Goal: Information Seeking & Learning: Learn about a topic

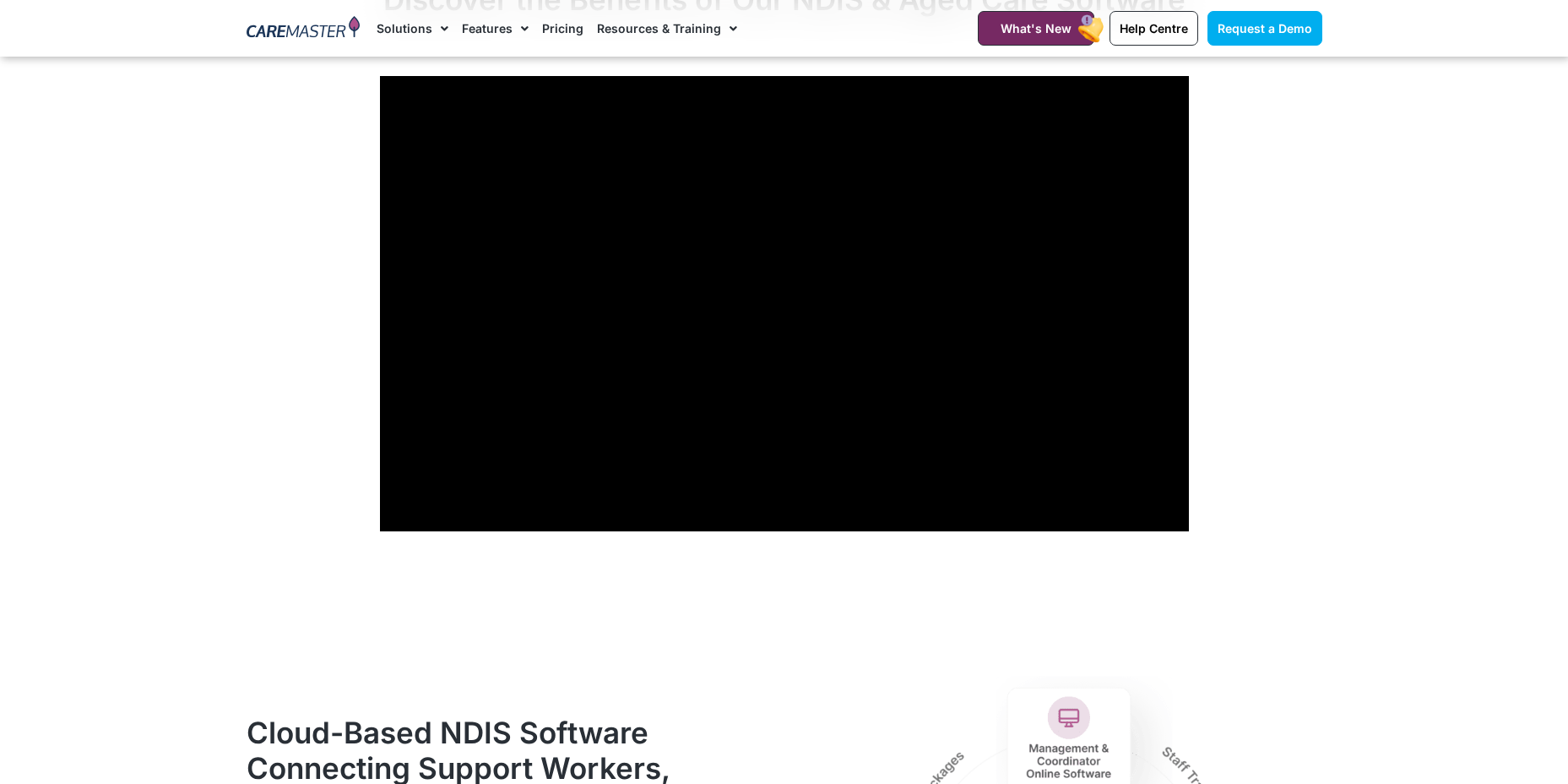
scroll to position [1352, 0]
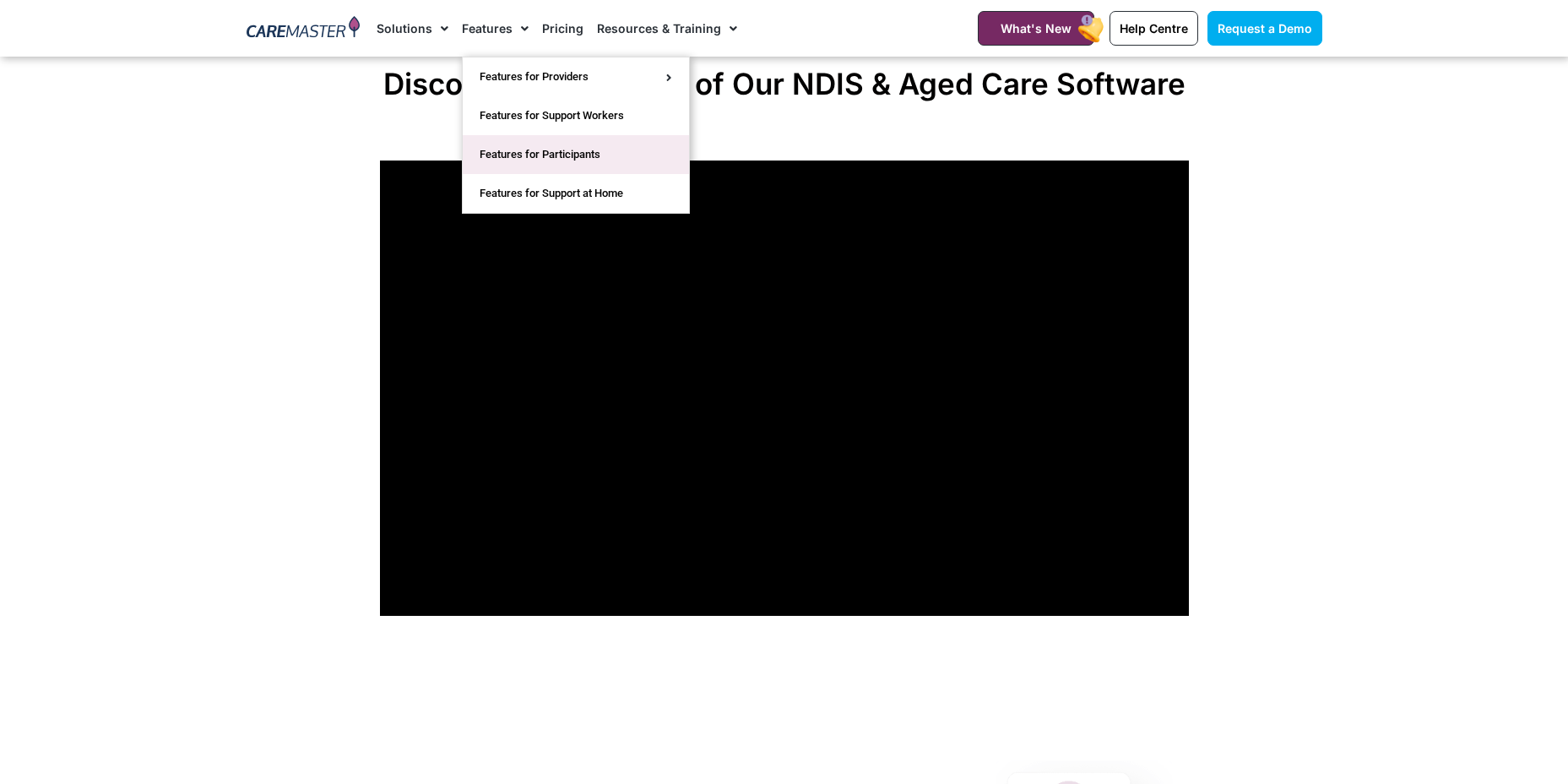
click at [530, 159] on link "Features for Participants" at bounding box center [575, 154] width 226 height 38
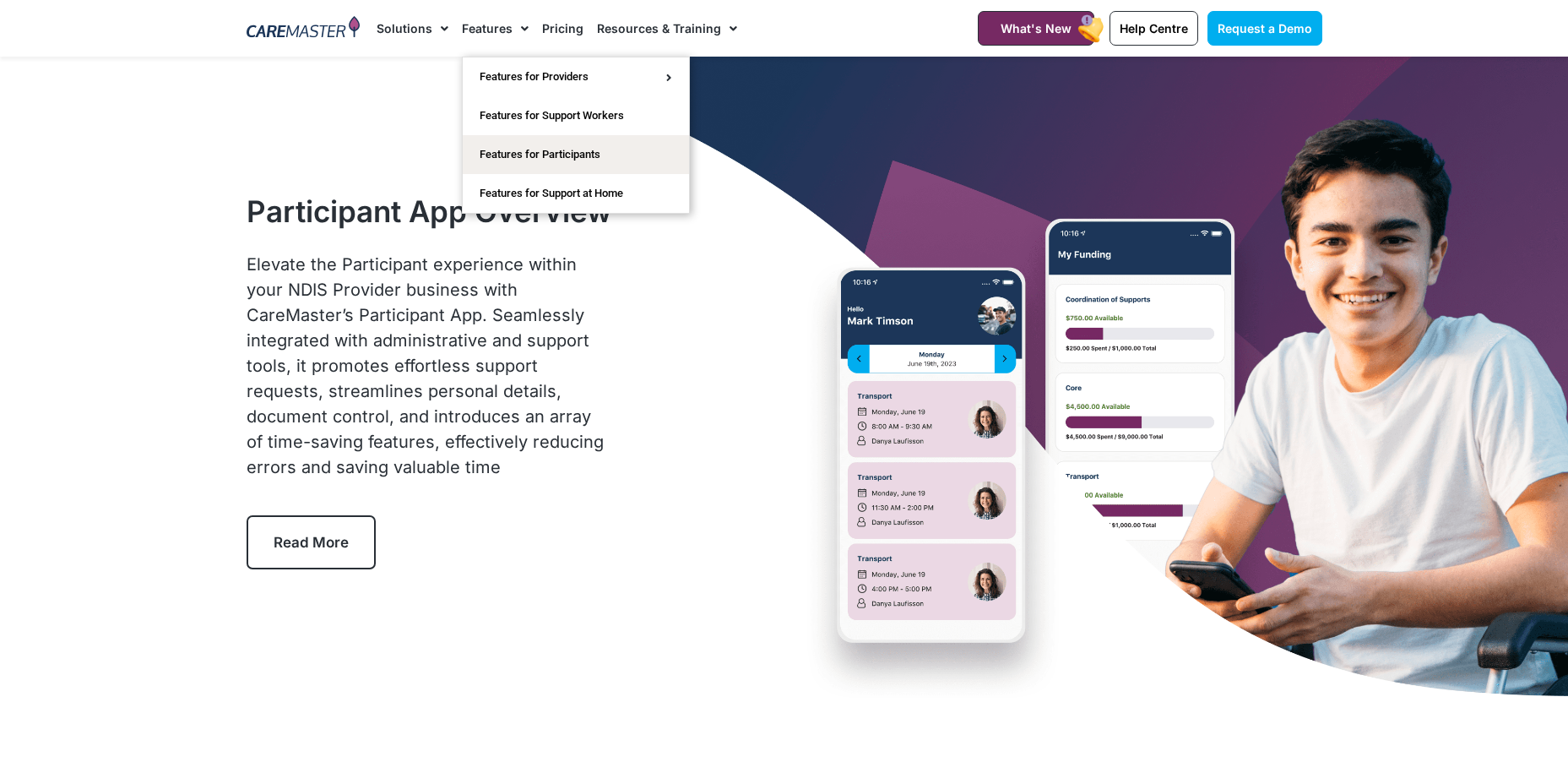
click at [471, 37] on link "Features" at bounding box center [495, 28] width 67 height 56
click at [541, 151] on link "Features for Participants" at bounding box center [575, 154] width 226 height 38
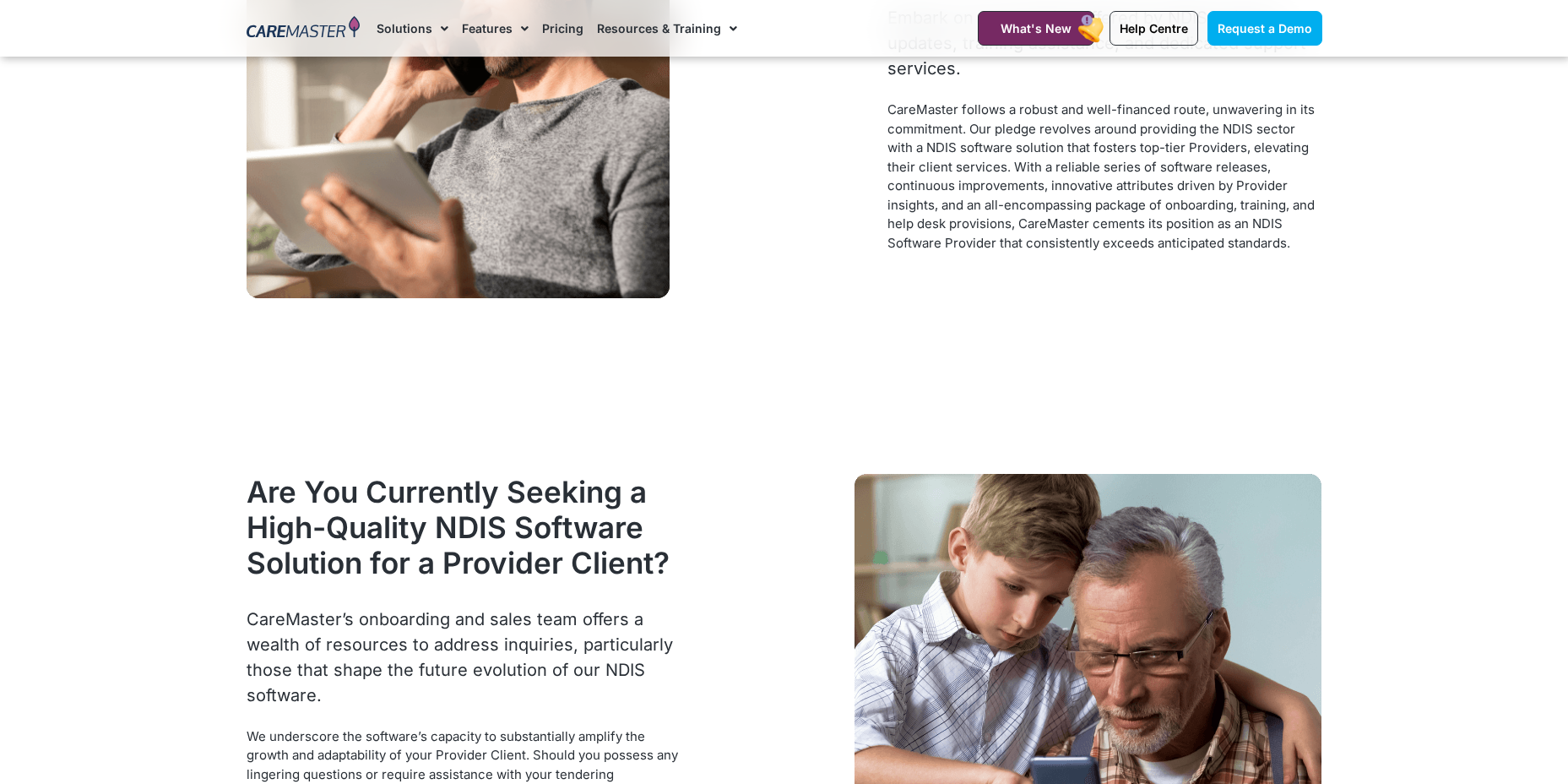
scroll to position [1859, 0]
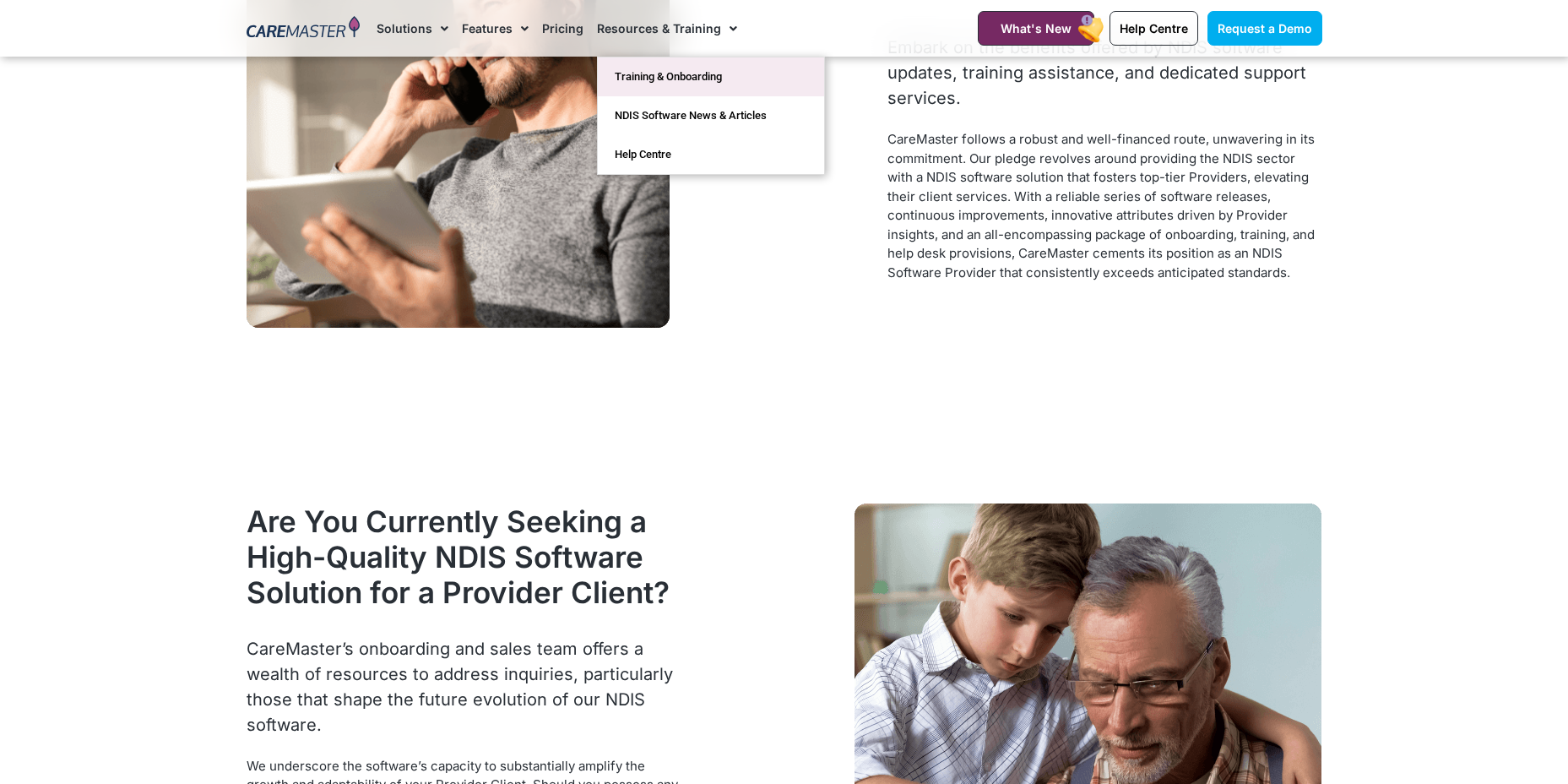
click at [674, 87] on link "Training & Onboarding" at bounding box center [710, 76] width 226 height 38
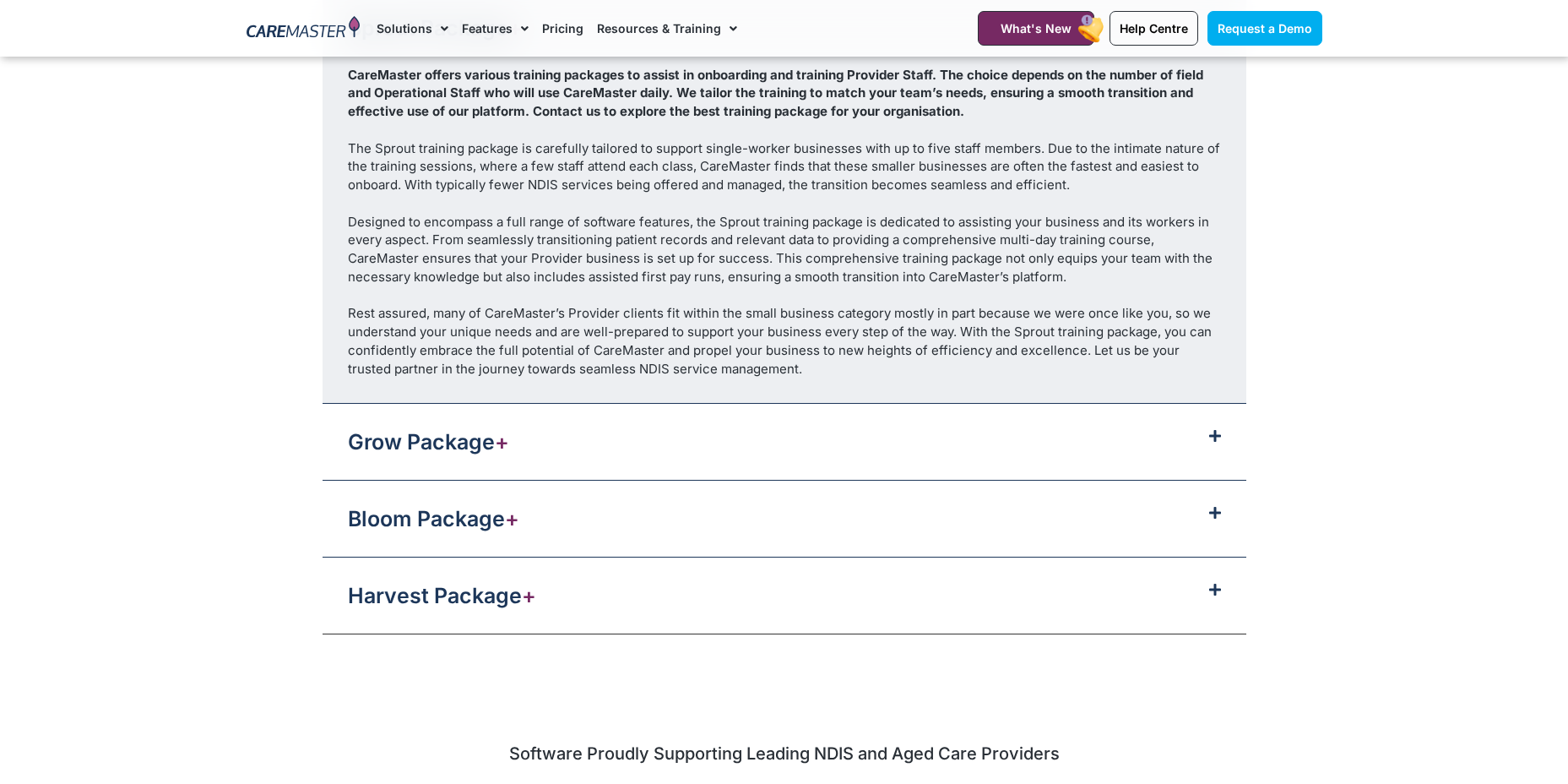
scroll to position [1943, 0]
click at [1216, 510] on icon at bounding box center [1215, 510] width 12 height 13
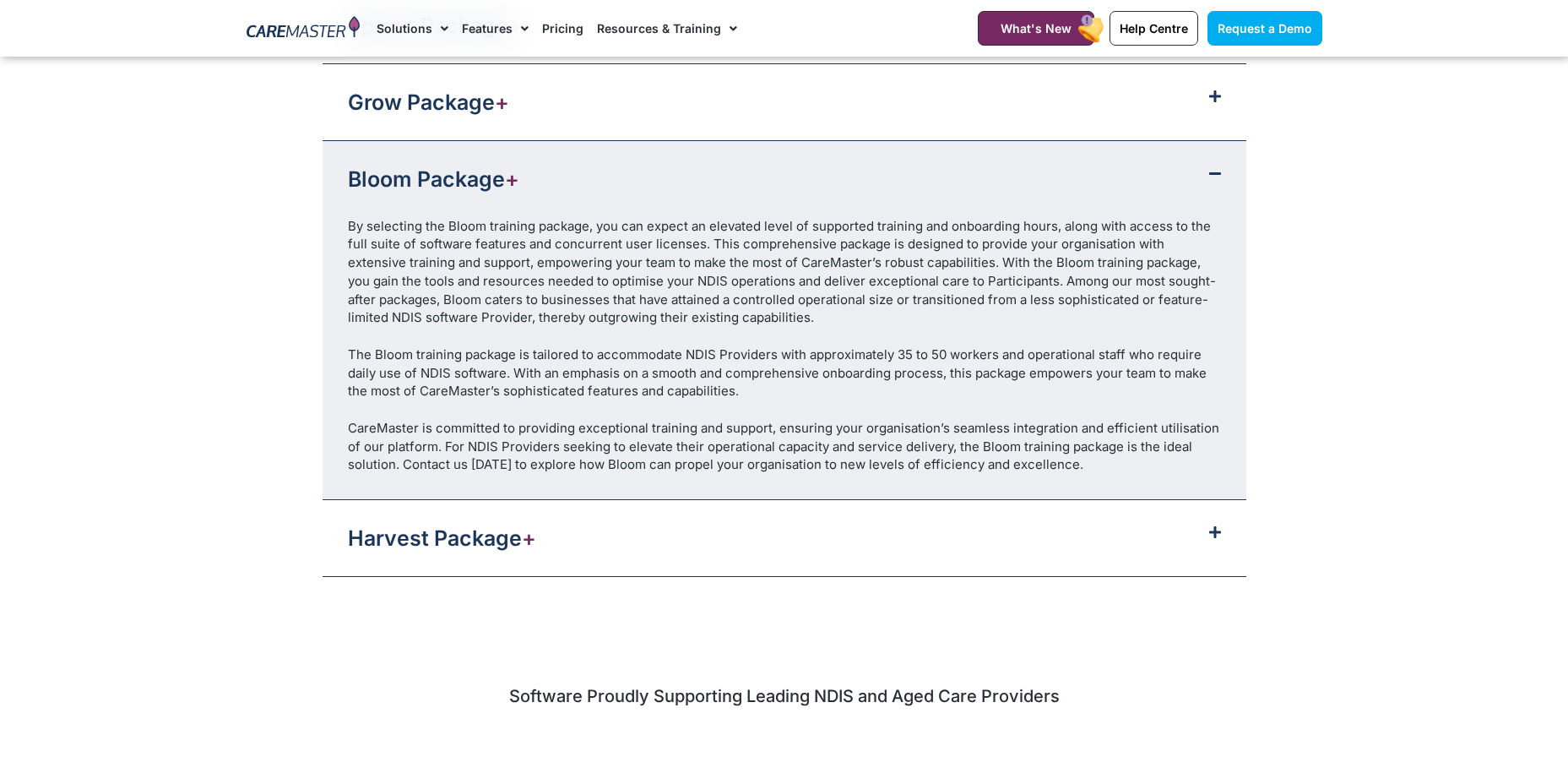
click at [1217, 542] on div "Harvest Package +" at bounding box center [784, 537] width 924 height 76
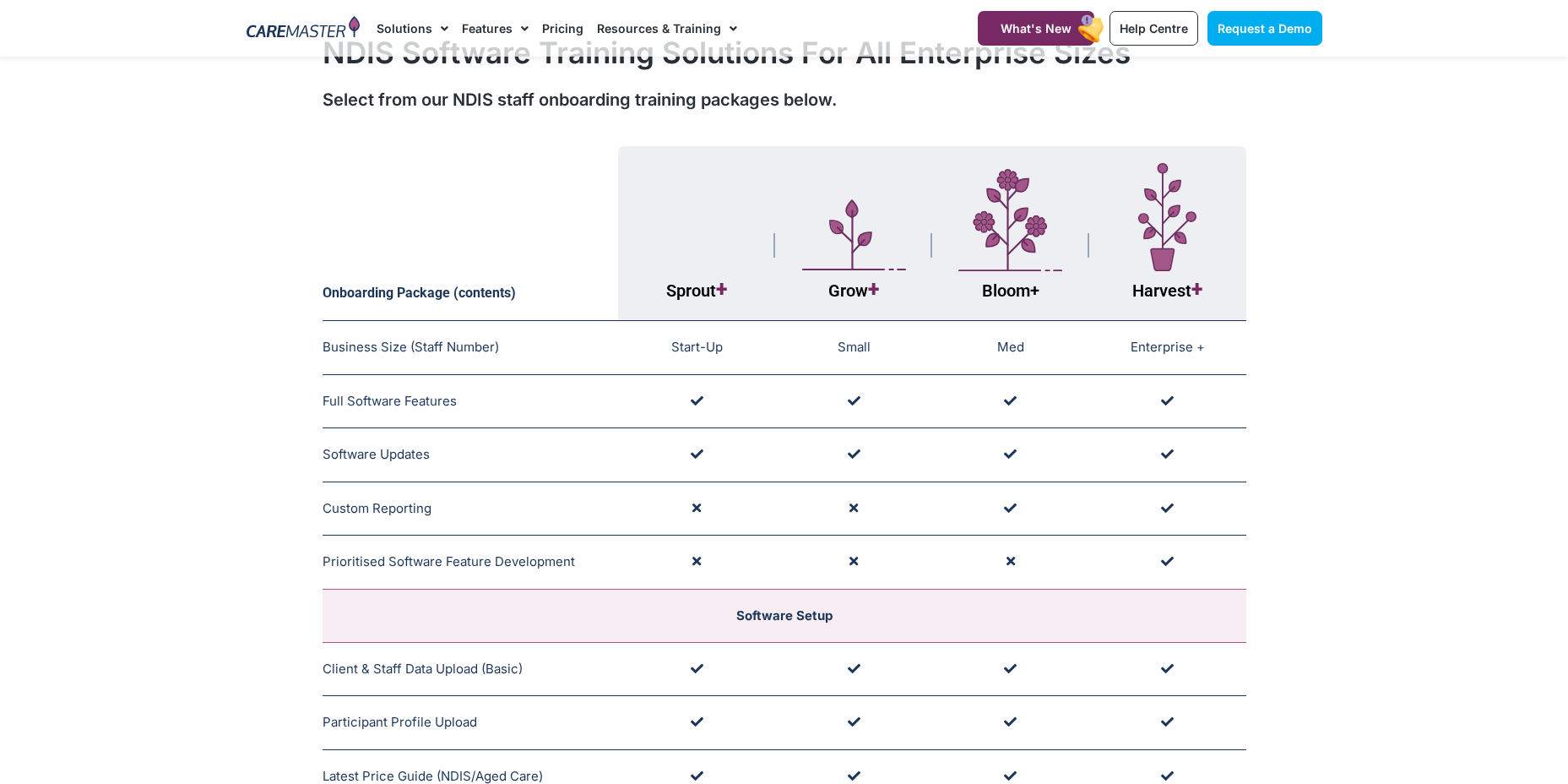
scroll to position [0, 0]
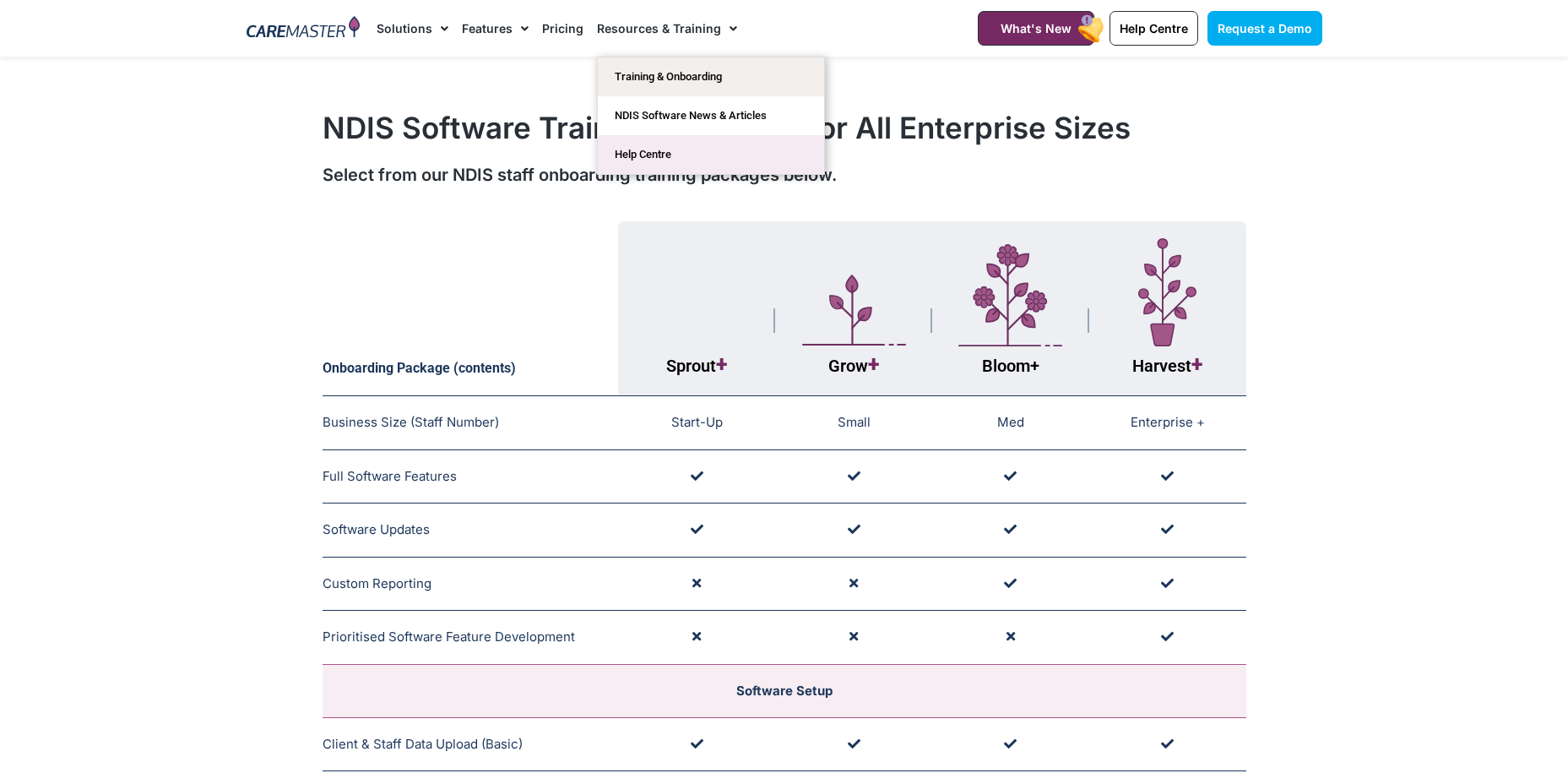
click at [615, 153] on link "Help Centre" at bounding box center [710, 154] width 226 height 38
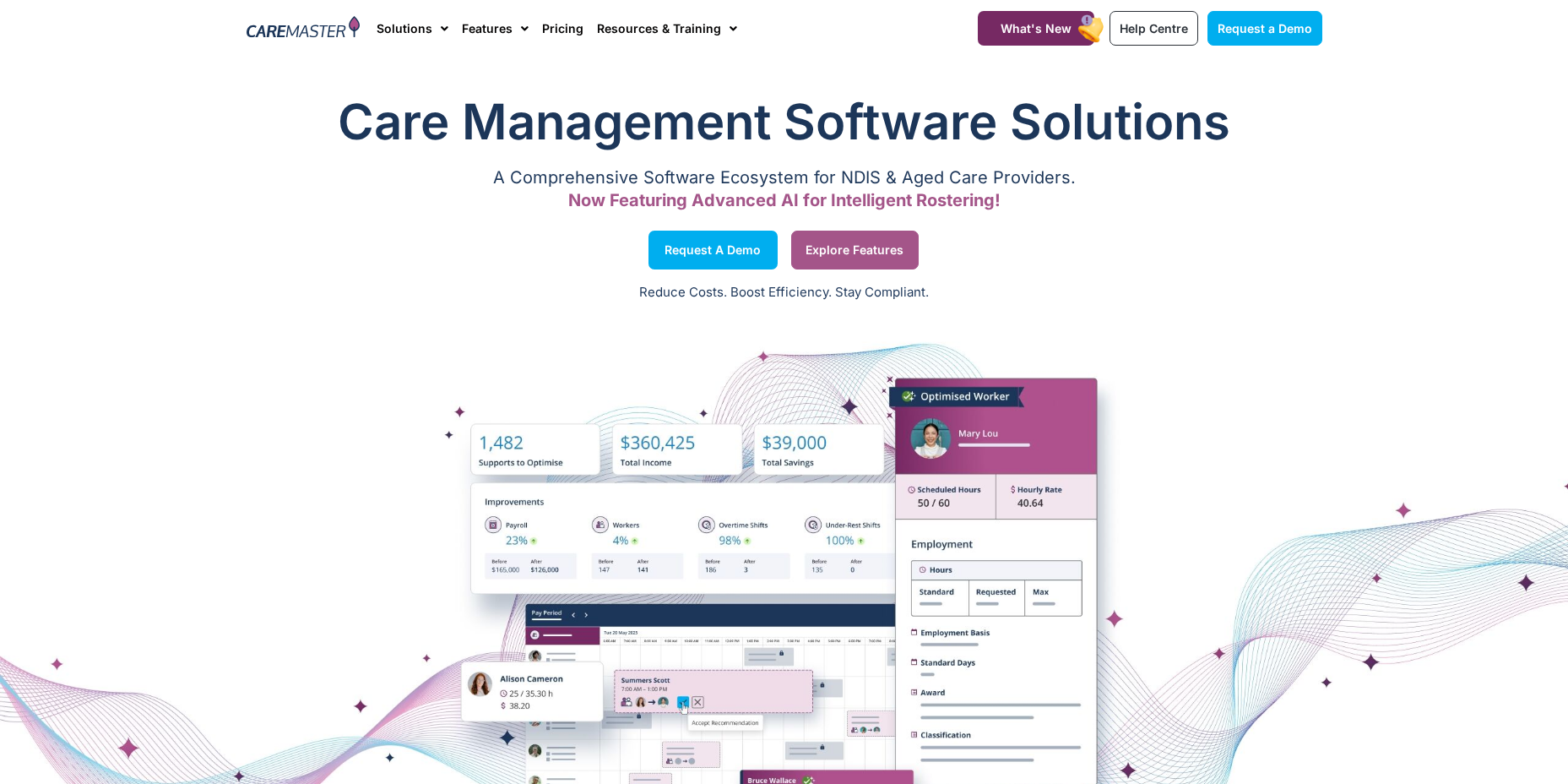
click at [853, 238] on link "Explore Features" at bounding box center [855, 249] width 127 height 38
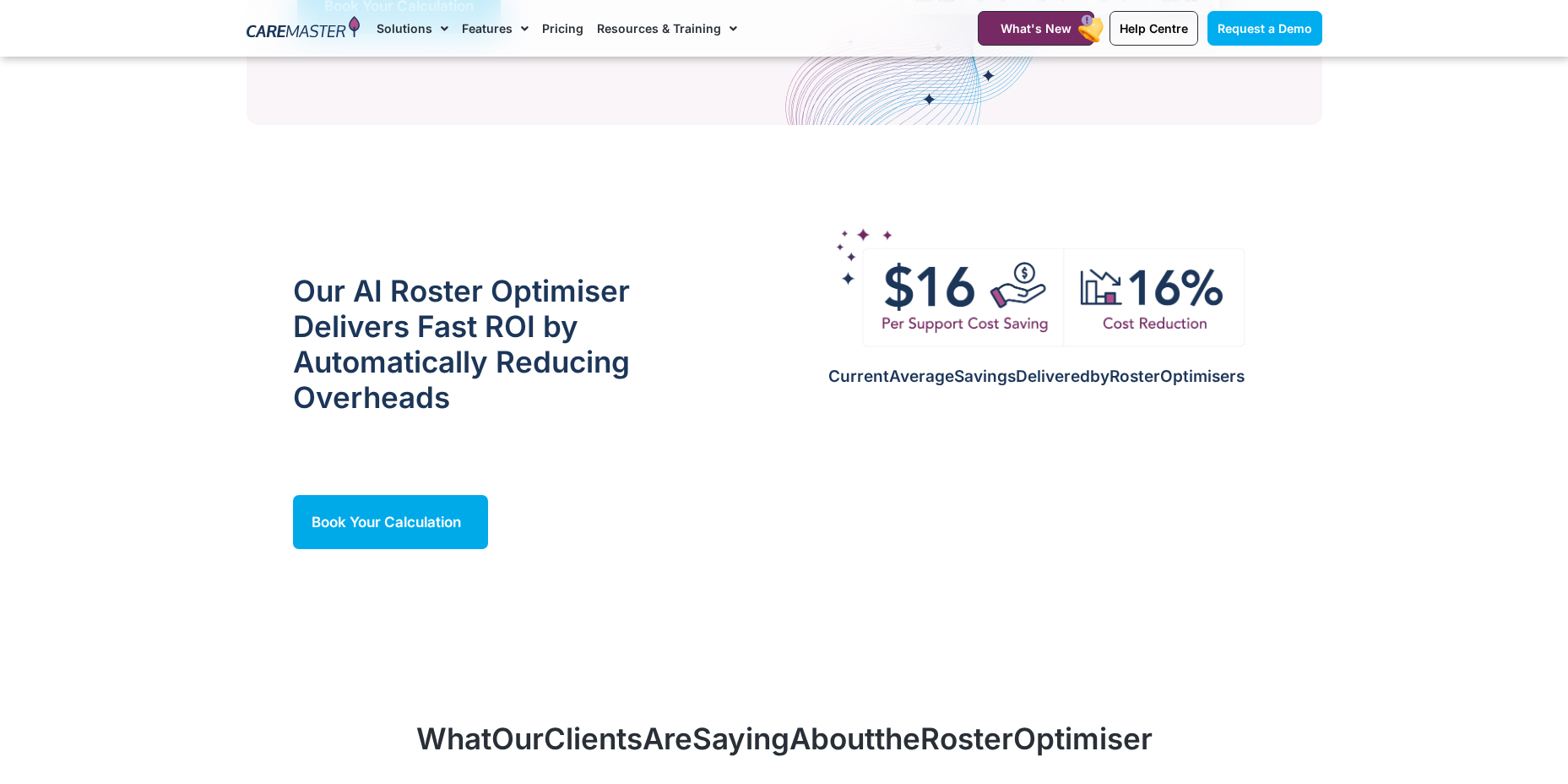
scroll to position [1352, 0]
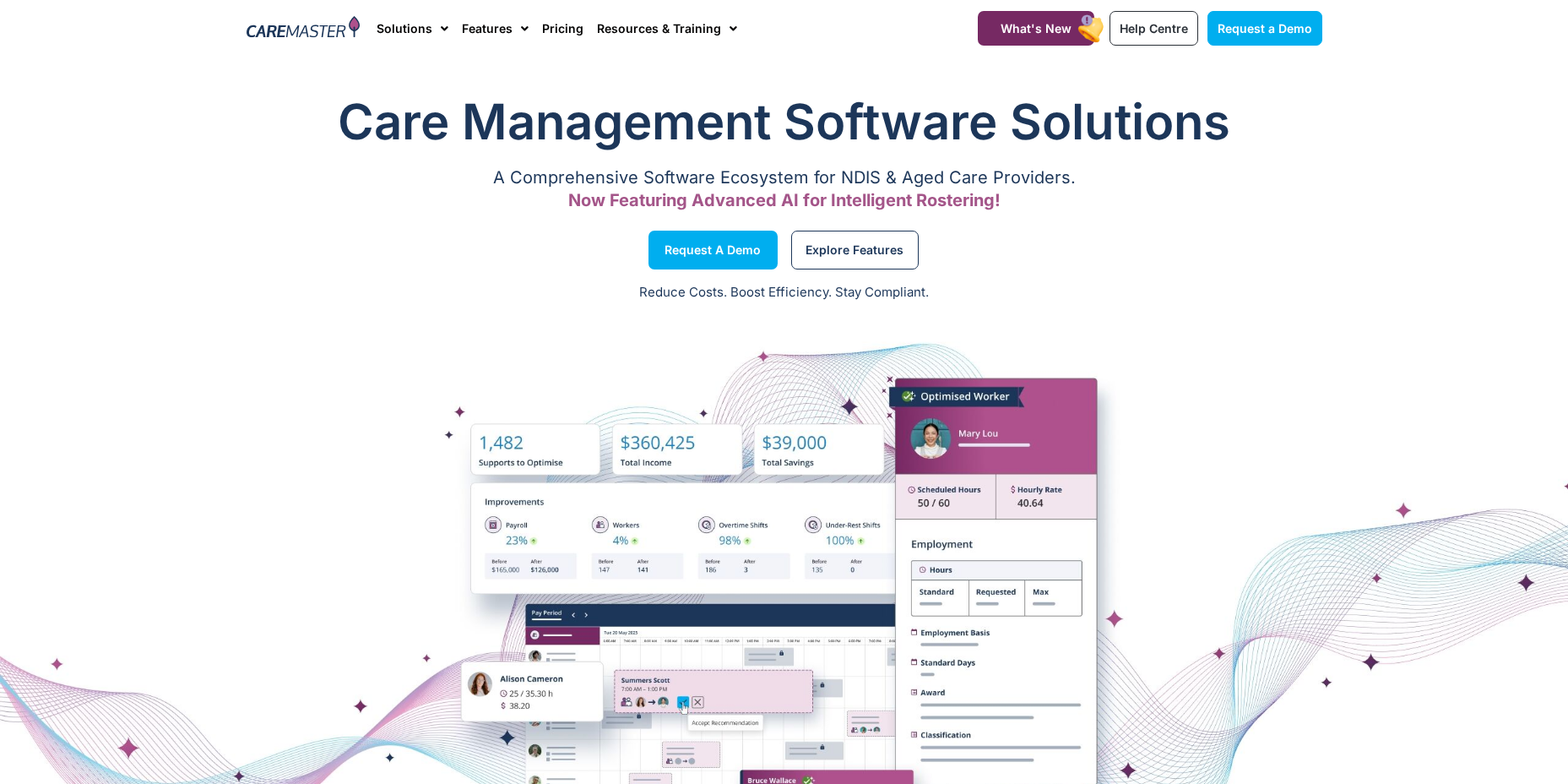
click at [76, 118] on section "Care Management Software Solutions A Comprehensive Software Ecosystem for NDIS …" at bounding box center [784, 154] width 1568 height 148
